Goal: Information Seeking & Learning: Learn about a topic

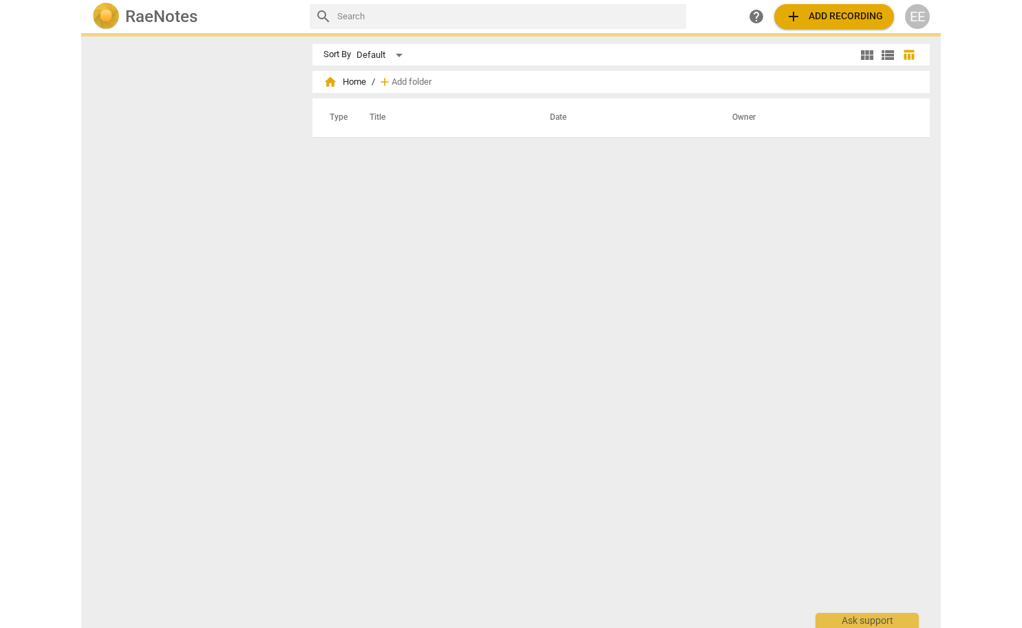
scroll to position [-1, 0]
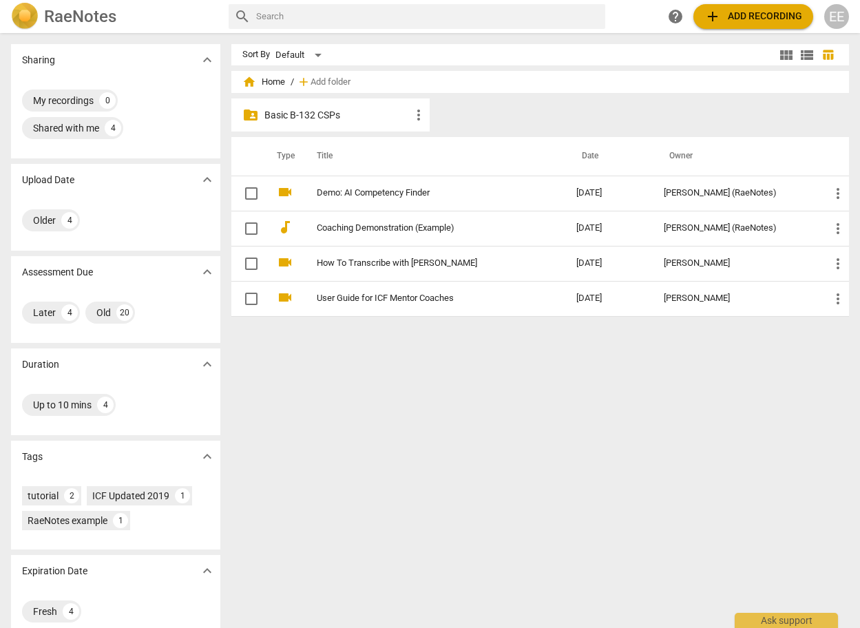
click at [269, 113] on p "Basic B-132 CSPs" at bounding box center [337, 115] width 146 height 14
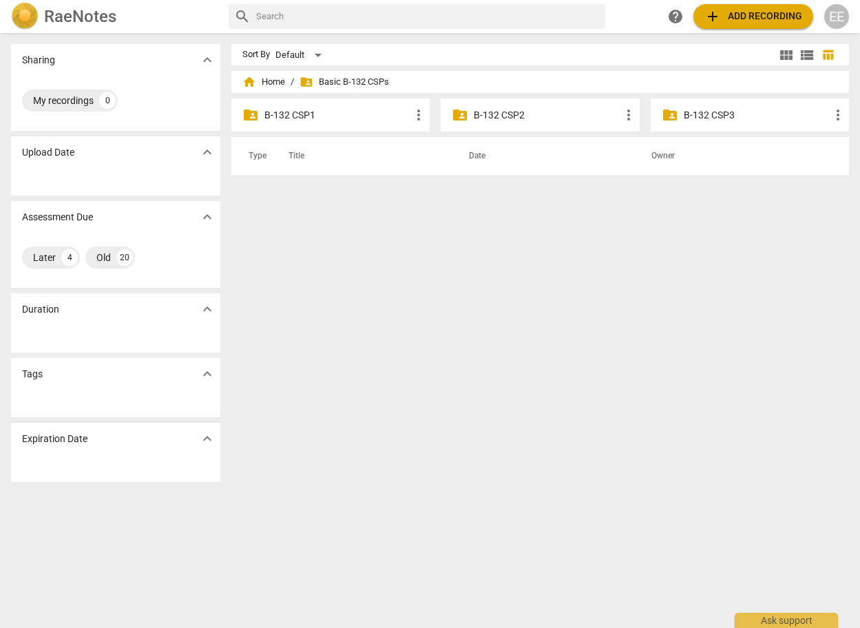
click at [312, 117] on p "B-132 CSP1" at bounding box center [337, 115] width 146 height 14
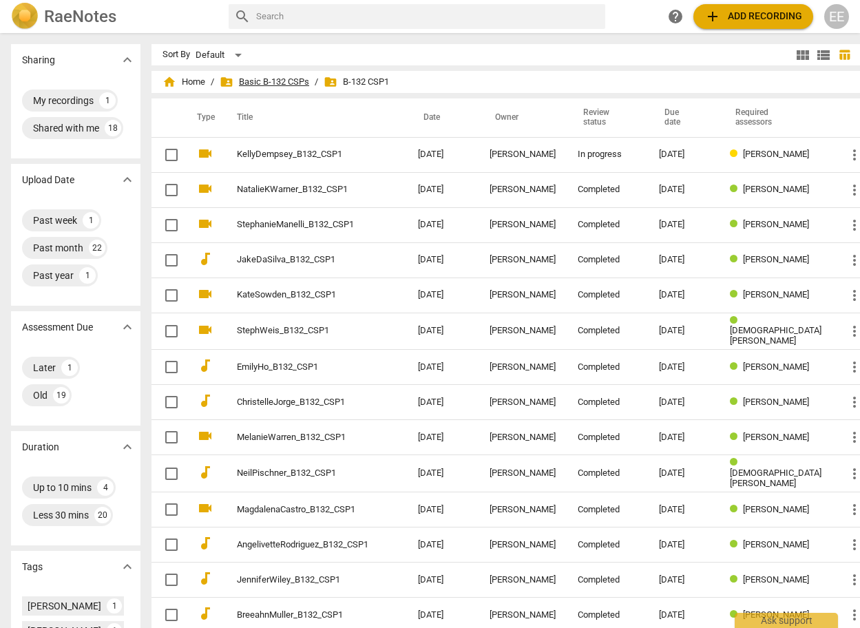
click at [265, 83] on span "folder_shared Basic B-132 CSPs" at bounding box center [265, 82] width 90 height 14
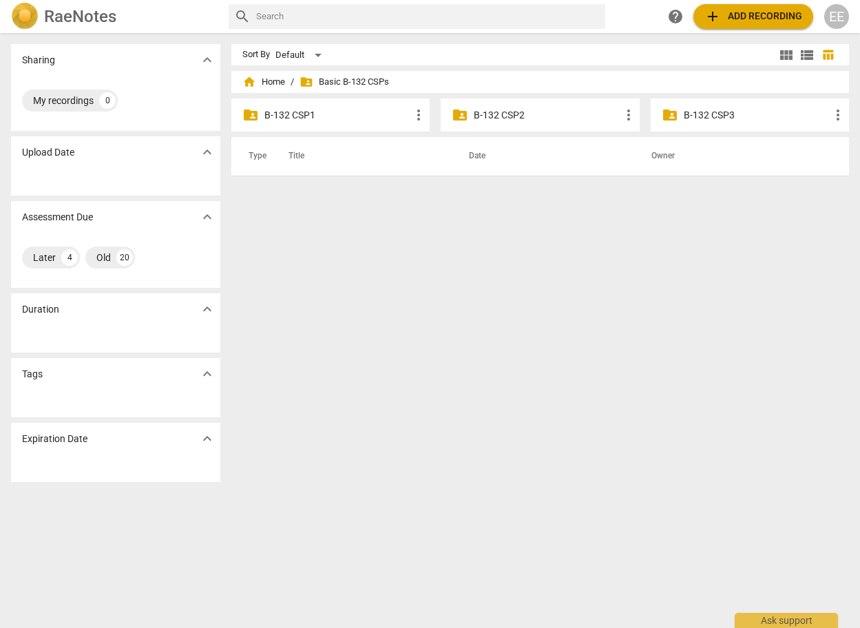
click at [493, 113] on p "B-132 CSP2" at bounding box center [547, 115] width 146 height 14
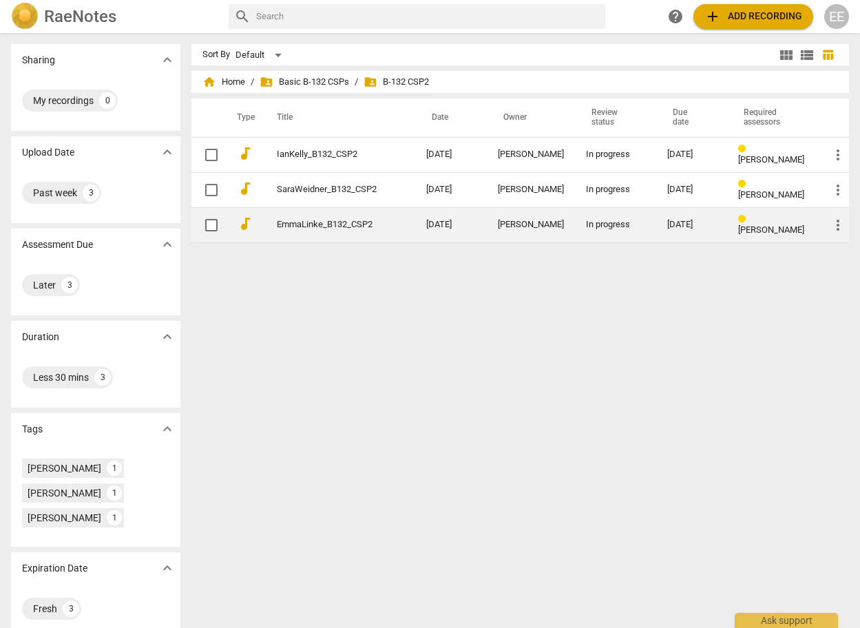
click at [318, 222] on link "EmmaLinke_B132_CSP2" at bounding box center [327, 225] width 100 height 10
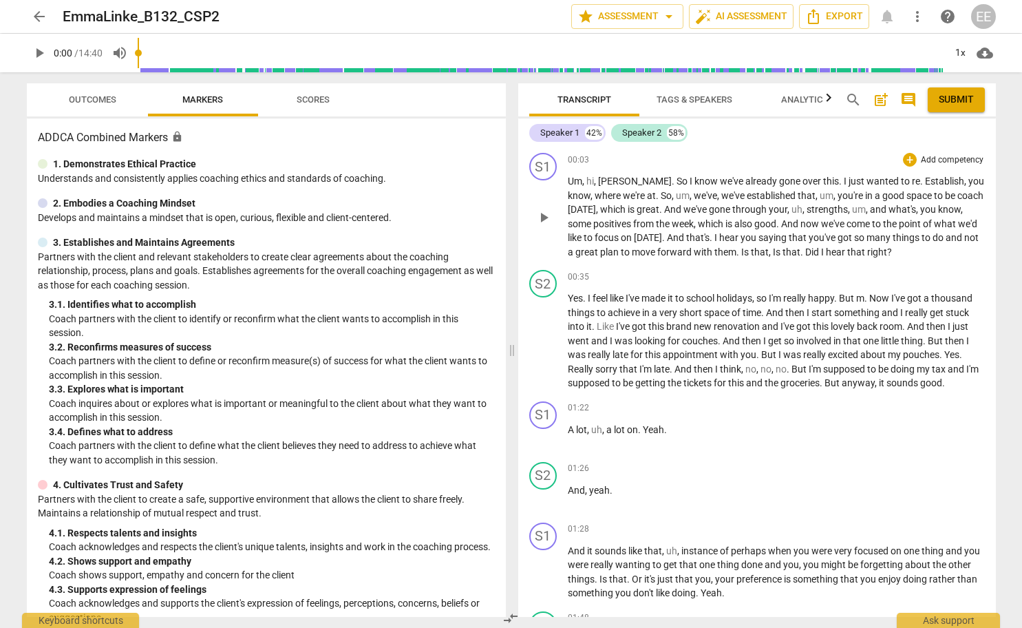
scroll to position [10, 0]
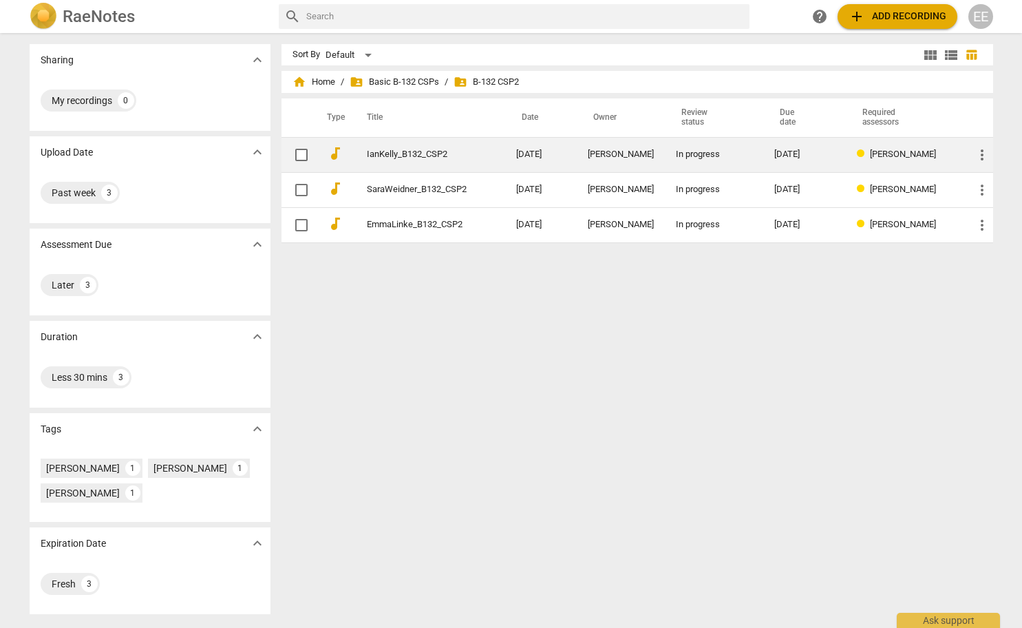
click at [400, 155] on link "IanKelly_B132_CSP2" at bounding box center [417, 154] width 100 height 10
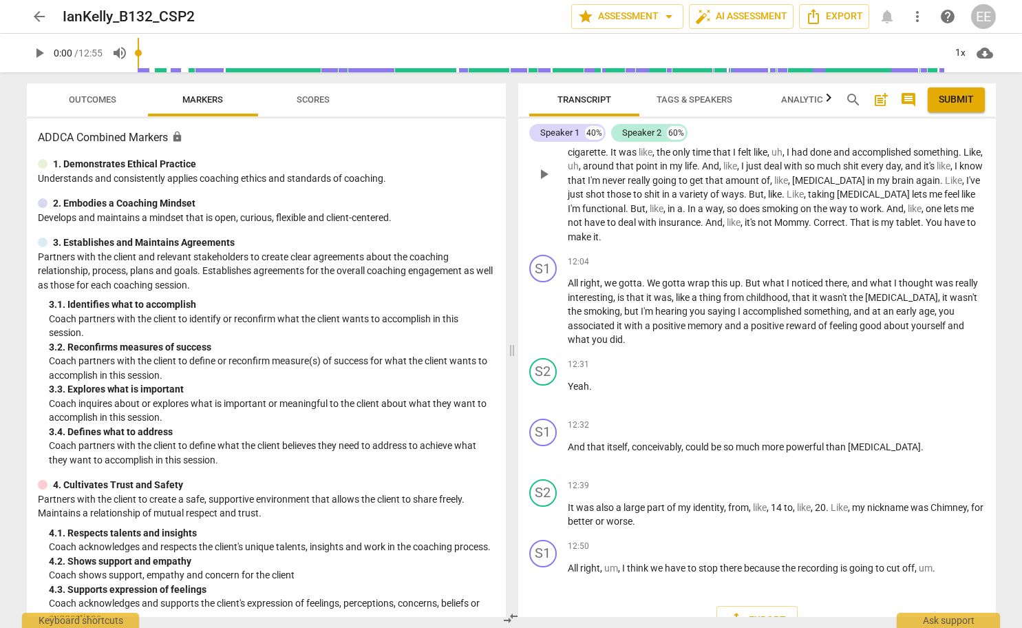
scroll to position [3135, 0]
